Goal: Information Seeking & Learning: Learn about a topic

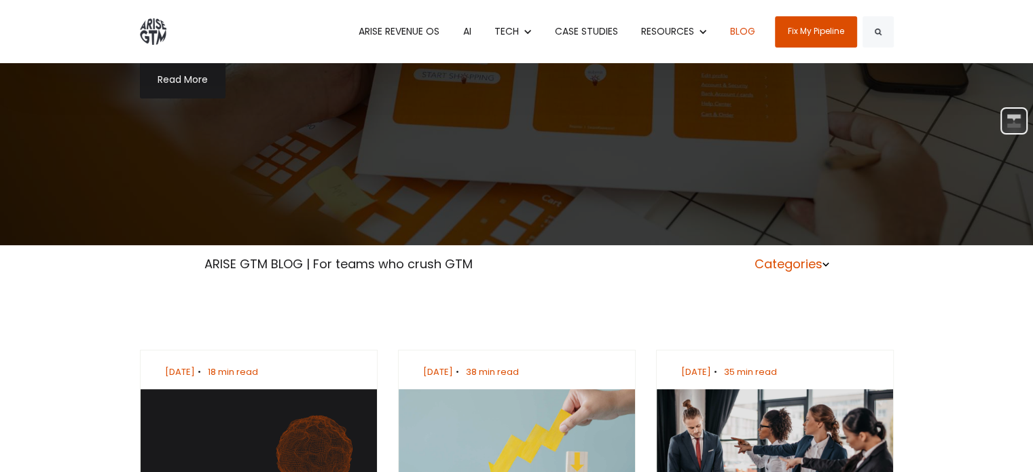
click at [801, 266] on link "Categories" at bounding box center [792, 263] width 75 height 17
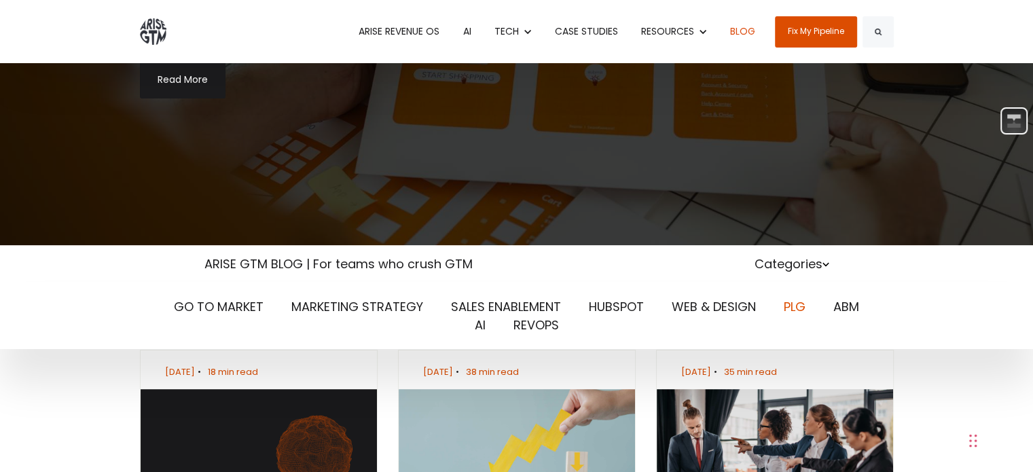
click at [793, 304] on link "PLG" at bounding box center [795, 306] width 22 height 17
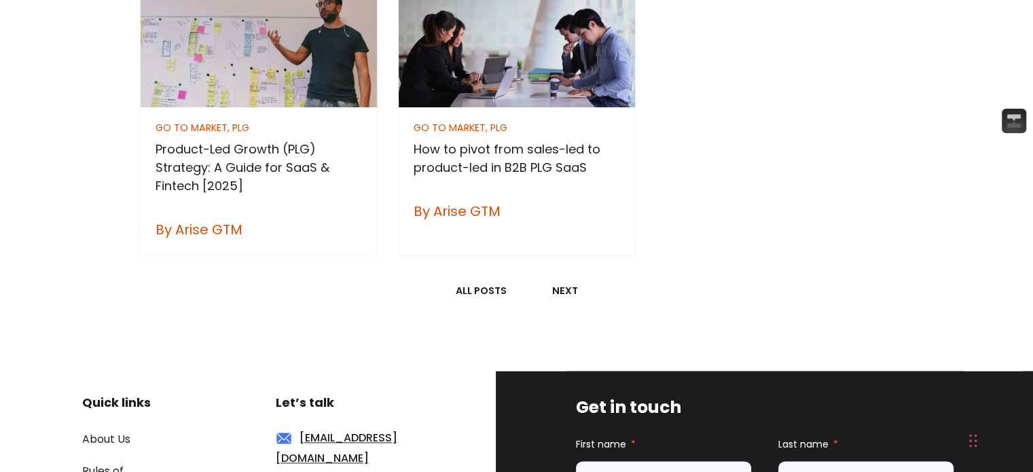
scroll to position [2191, 0]
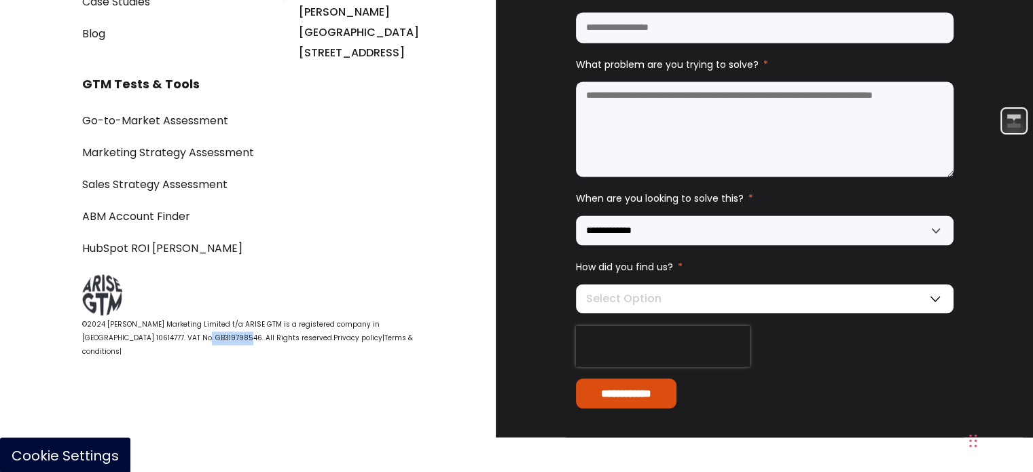
drag, startPoint x: 141, startPoint y: 371, endPoint x: 185, endPoint y: 369, distance: 43.5
click at [185, 343] on span "©2024 [PERSON_NAME] Marketing Limited t/a ARISE GTM is a registered company in …" at bounding box center [230, 331] width 297 height 24
copy span "GB319798546"
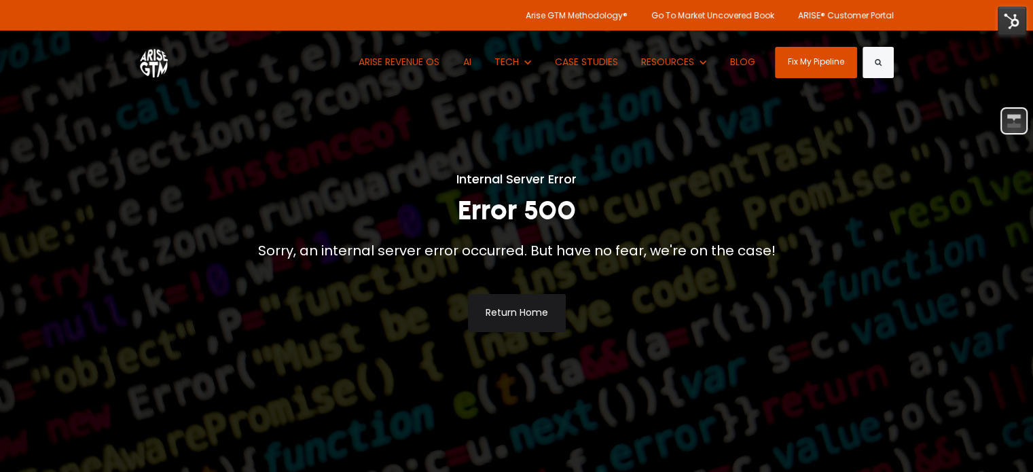
click at [1002, 20] on img at bounding box center [1012, 21] width 29 height 29
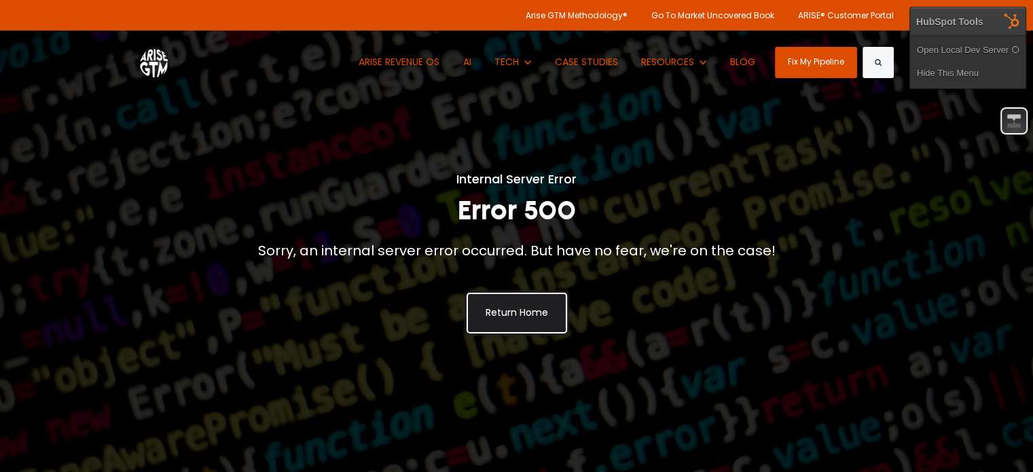
click at [519, 325] on link "Return Home" at bounding box center [517, 313] width 98 height 38
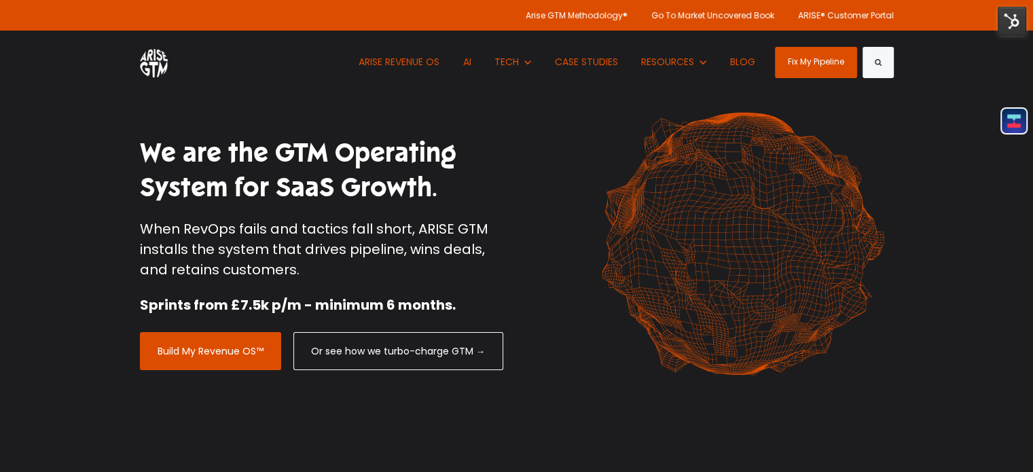
click at [1013, 21] on img at bounding box center [1012, 21] width 29 height 29
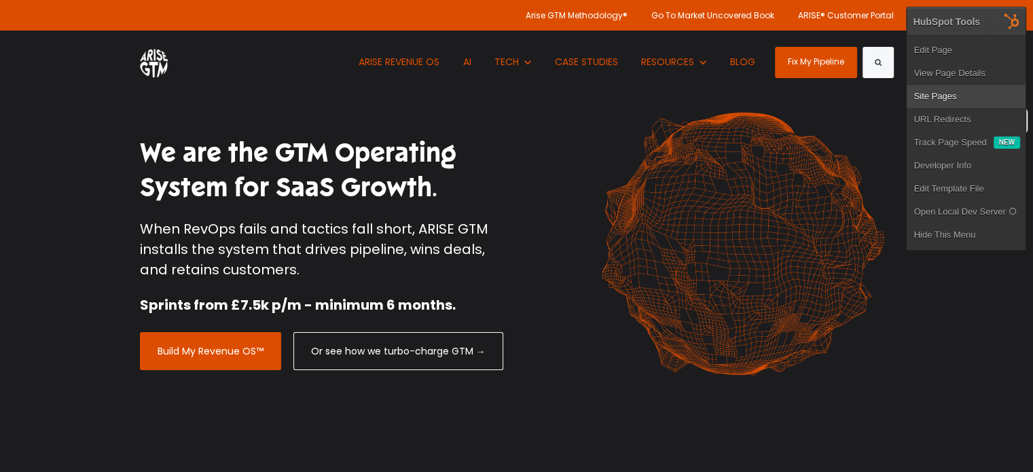
click at [940, 96] on link "Site Pages" at bounding box center [966, 96] width 119 height 23
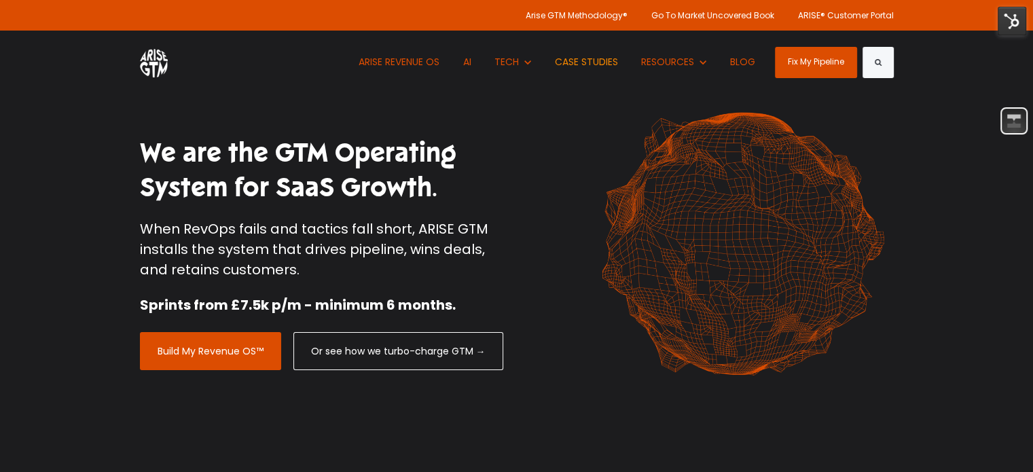
click at [579, 64] on link "CASE STUDIES" at bounding box center [587, 62] width 84 height 63
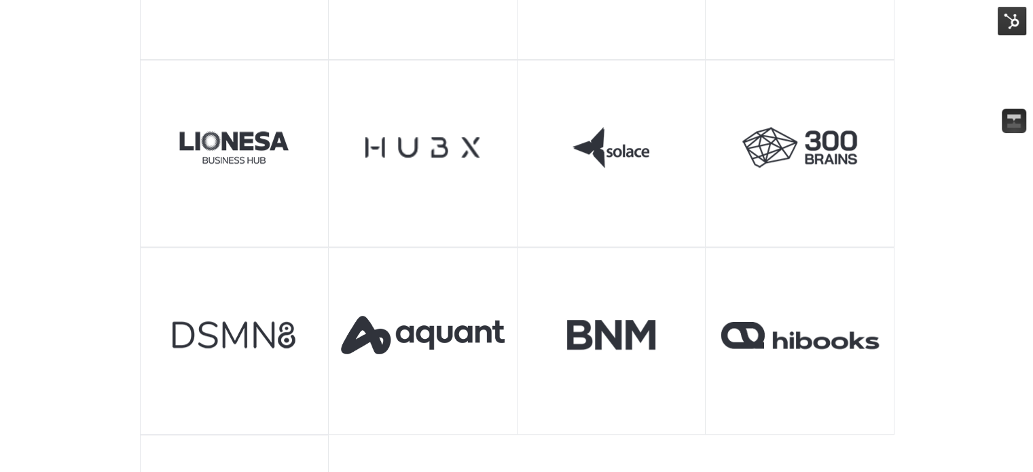
scroll to position [824, 0]
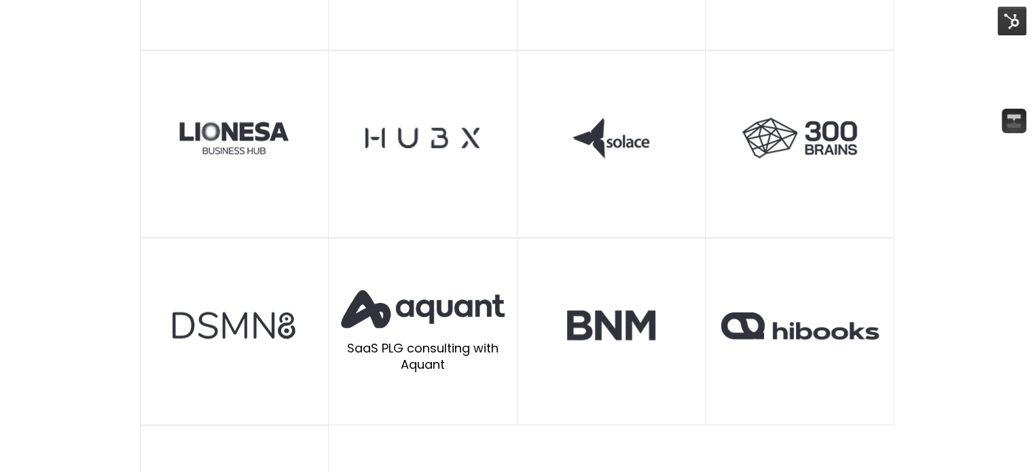
click at [477, 318] on img at bounding box center [423, 309] width 164 height 38
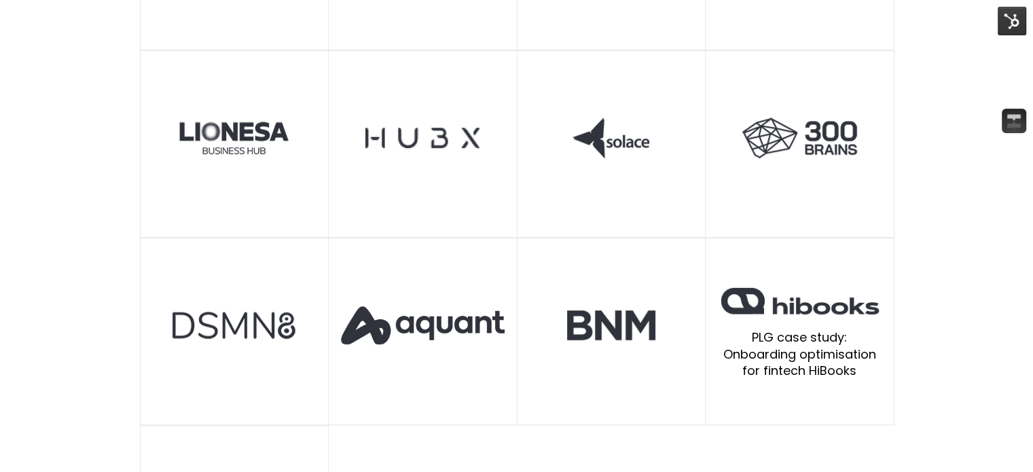
click at [749, 301] on img at bounding box center [800, 301] width 164 height 33
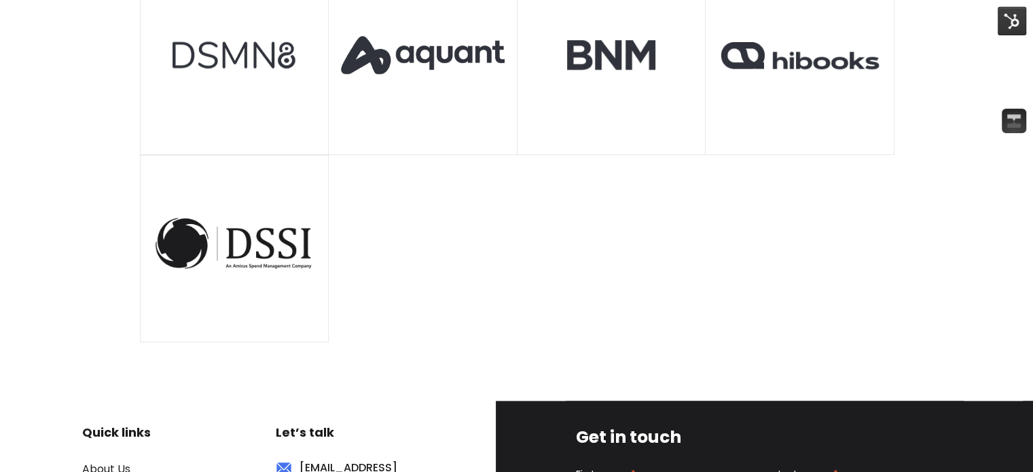
scroll to position [1103, 0]
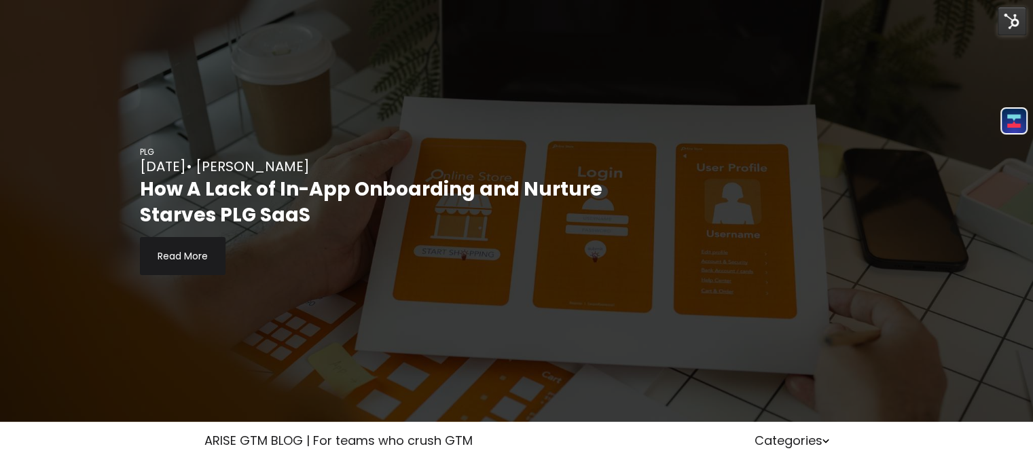
scroll to position [250, 0]
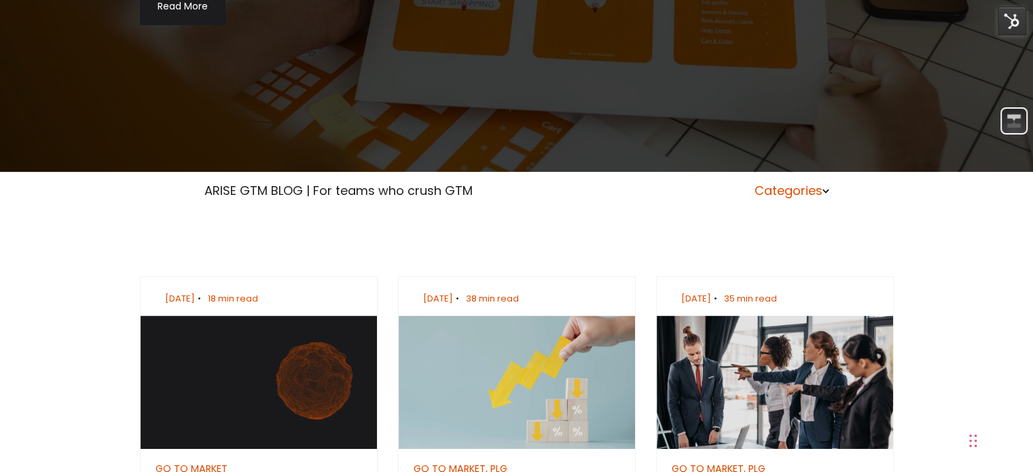
click at [822, 188] on icon at bounding box center [825, 190] width 7 height 7
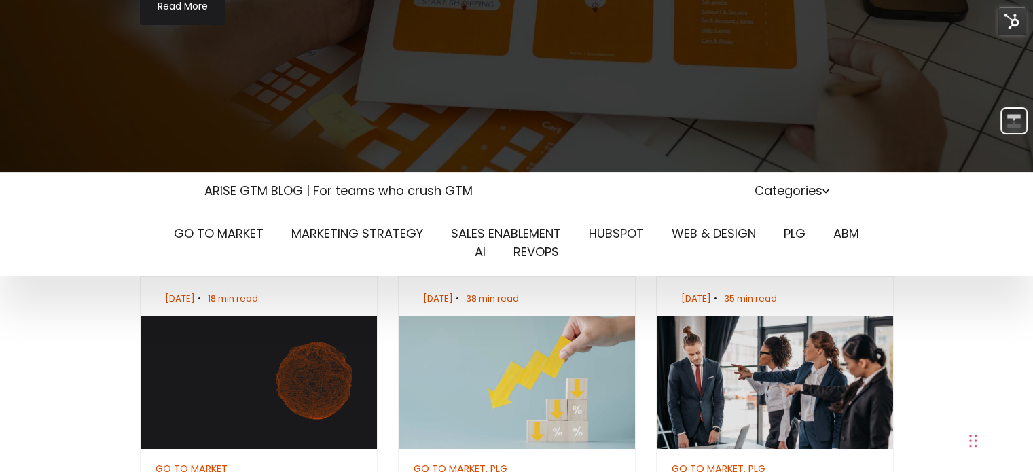
scroll to position [0, 0]
click at [788, 233] on link "PLG" at bounding box center [795, 233] width 22 height 17
